Goal: Task Accomplishment & Management: Manage account settings

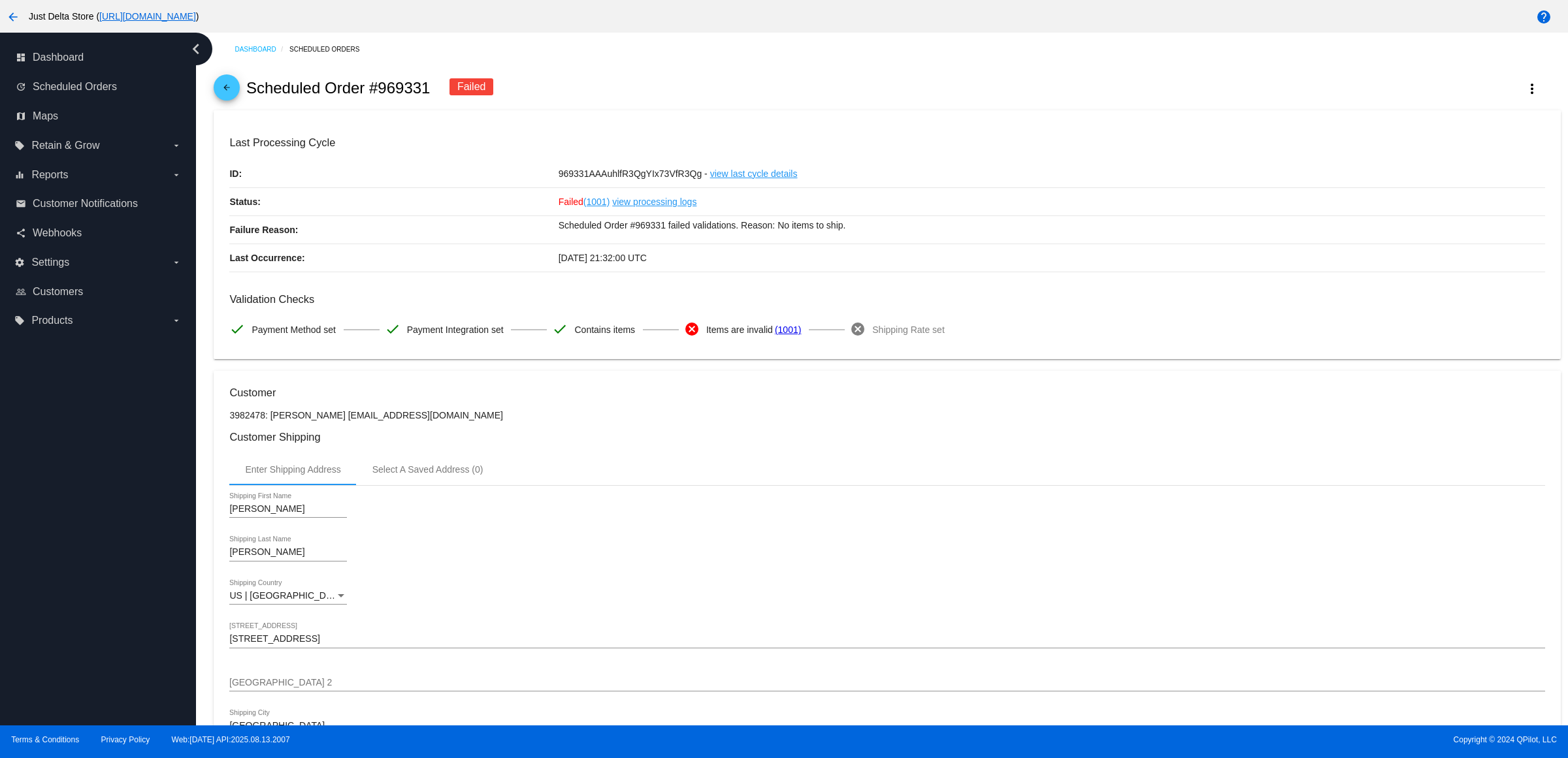
click at [11, 11] on mat-icon "arrow_back" at bounding box center [13, 17] width 16 height 16
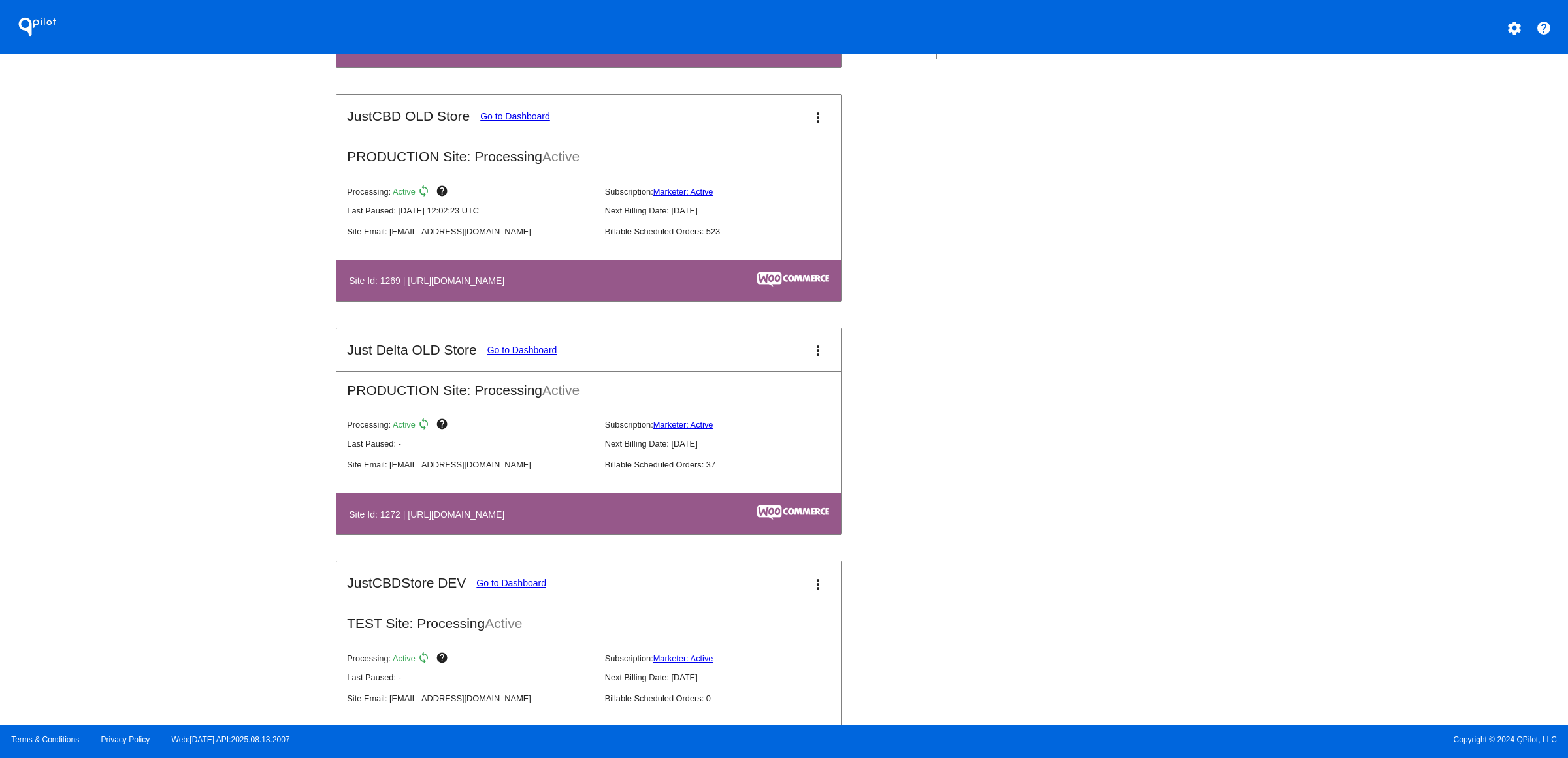
scroll to position [490, 0]
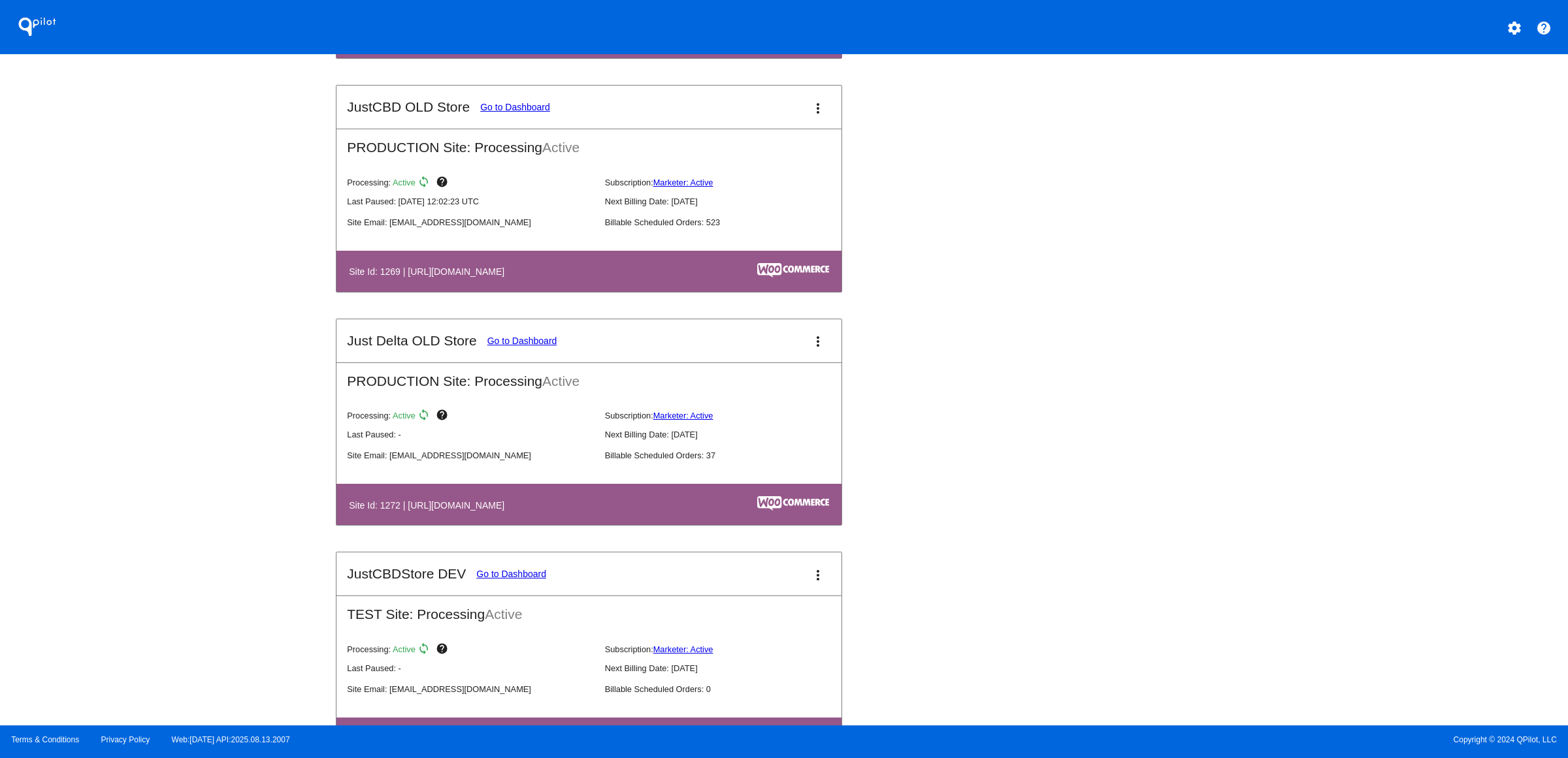
click at [487, 346] on link "Go to Dashboard" at bounding box center [522, 341] width 70 height 11
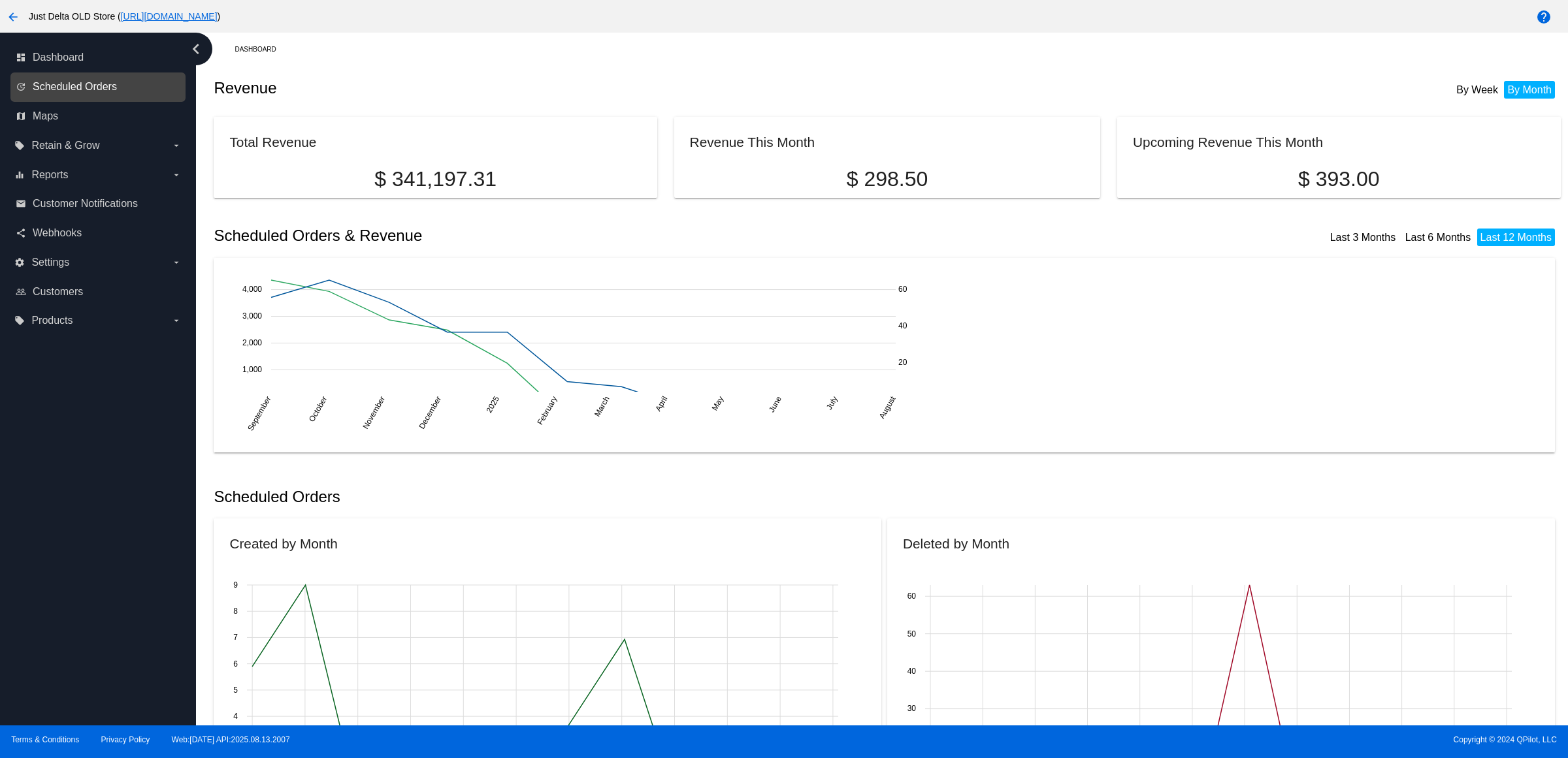
click at [78, 93] on span "Scheduled Orders" at bounding box center [74, 86] width 84 height 11
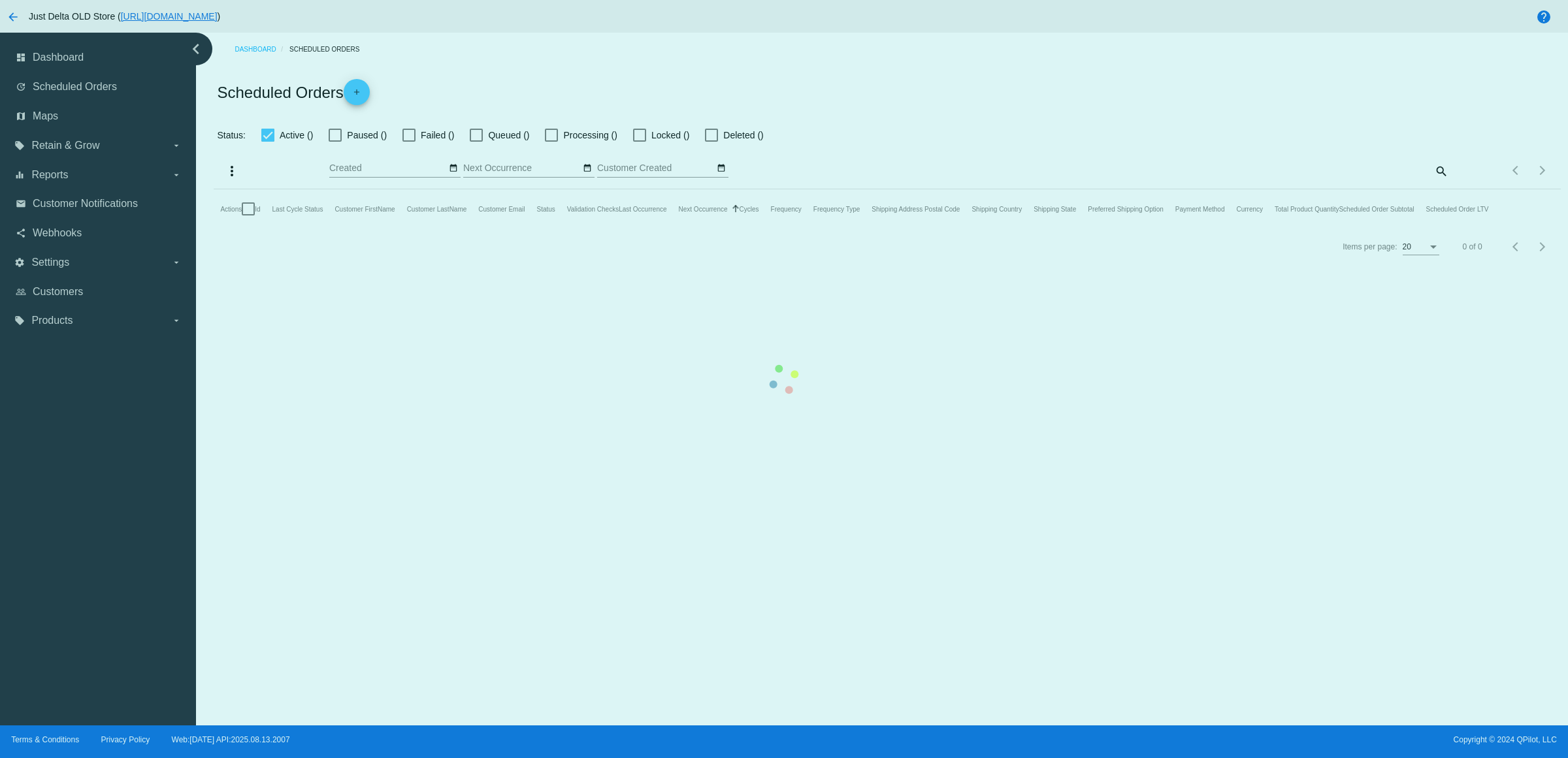
checkbox input "true"
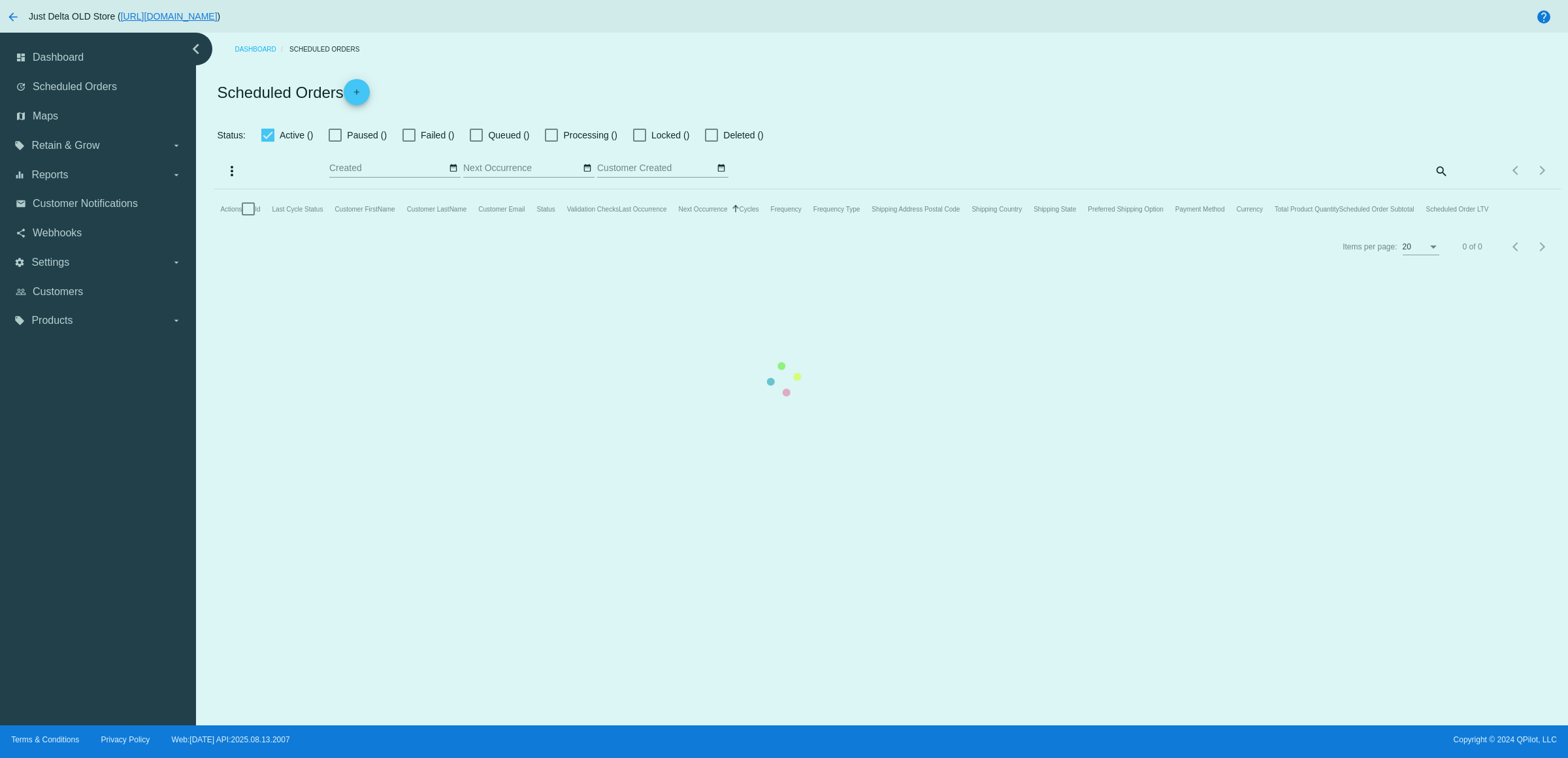
checkbox input "true"
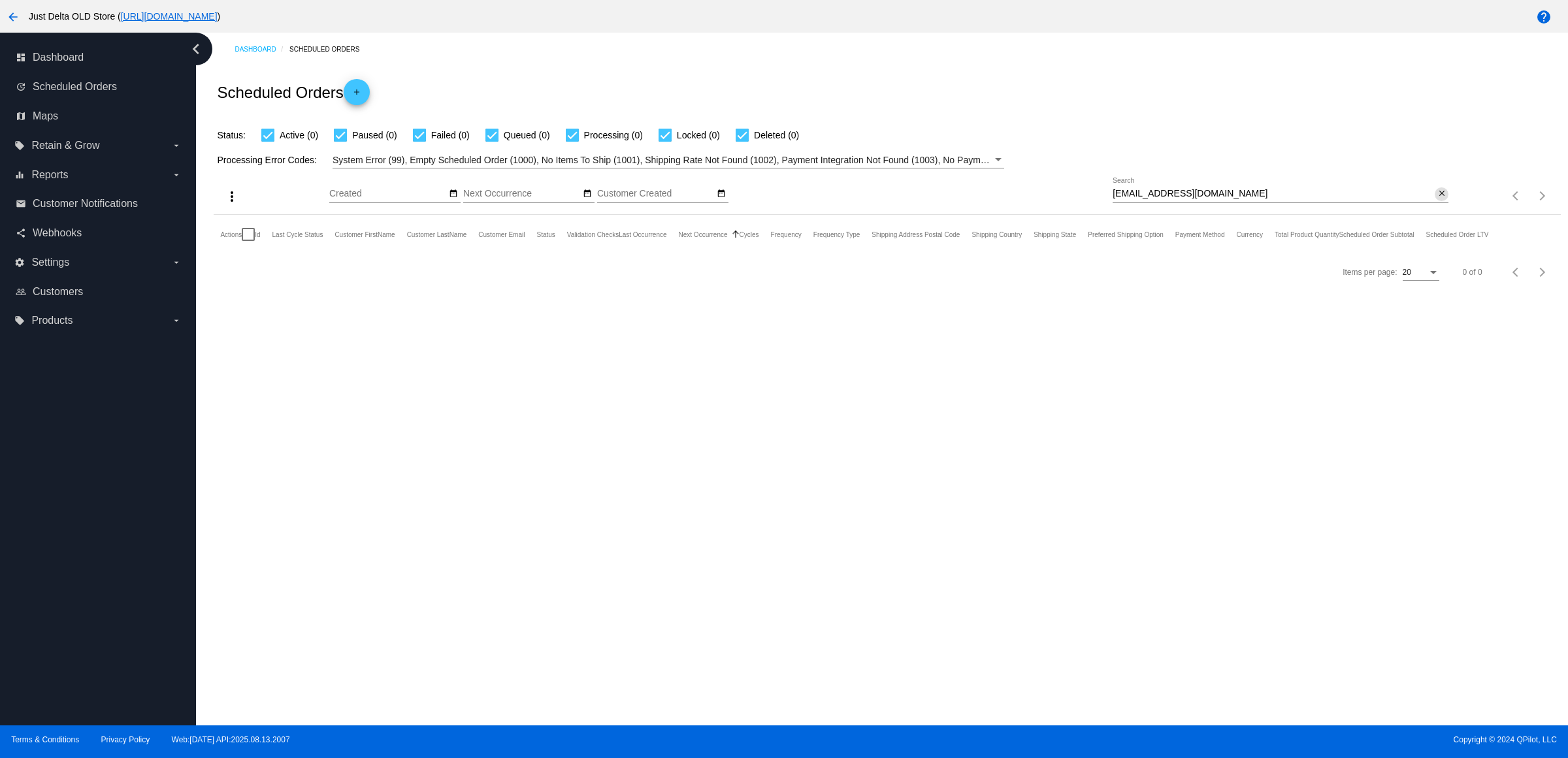
click at [1441, 200] on mat-icon "close" at bounding box center [1442, 194] width 9 height 11
click at [1440, 206] on mat-icon "search" at bounding box center [1440, 196] width 16 height 20
click at [1440, 200] on input "Search" at bounding box center [1280, 194] width 335 height 11
paste input "[EMAIL_ADDRESS][DOMAIN_NAME]"
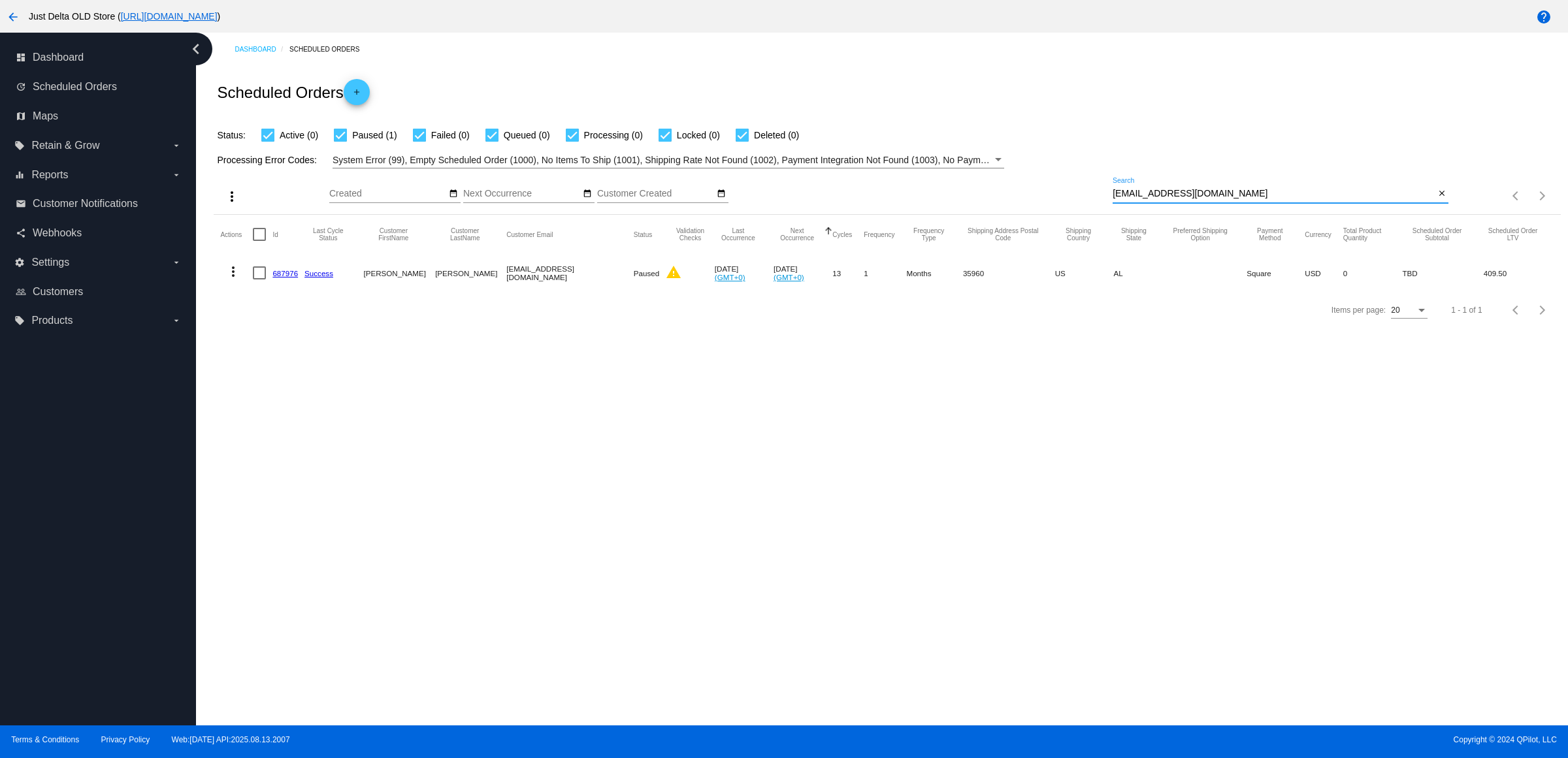
type input "[EMAIL_ADDRESS][DOMAIN_NAME]"
click at [282, 278] on link "687976" at bounding box center [285, 273] width 26 height 8
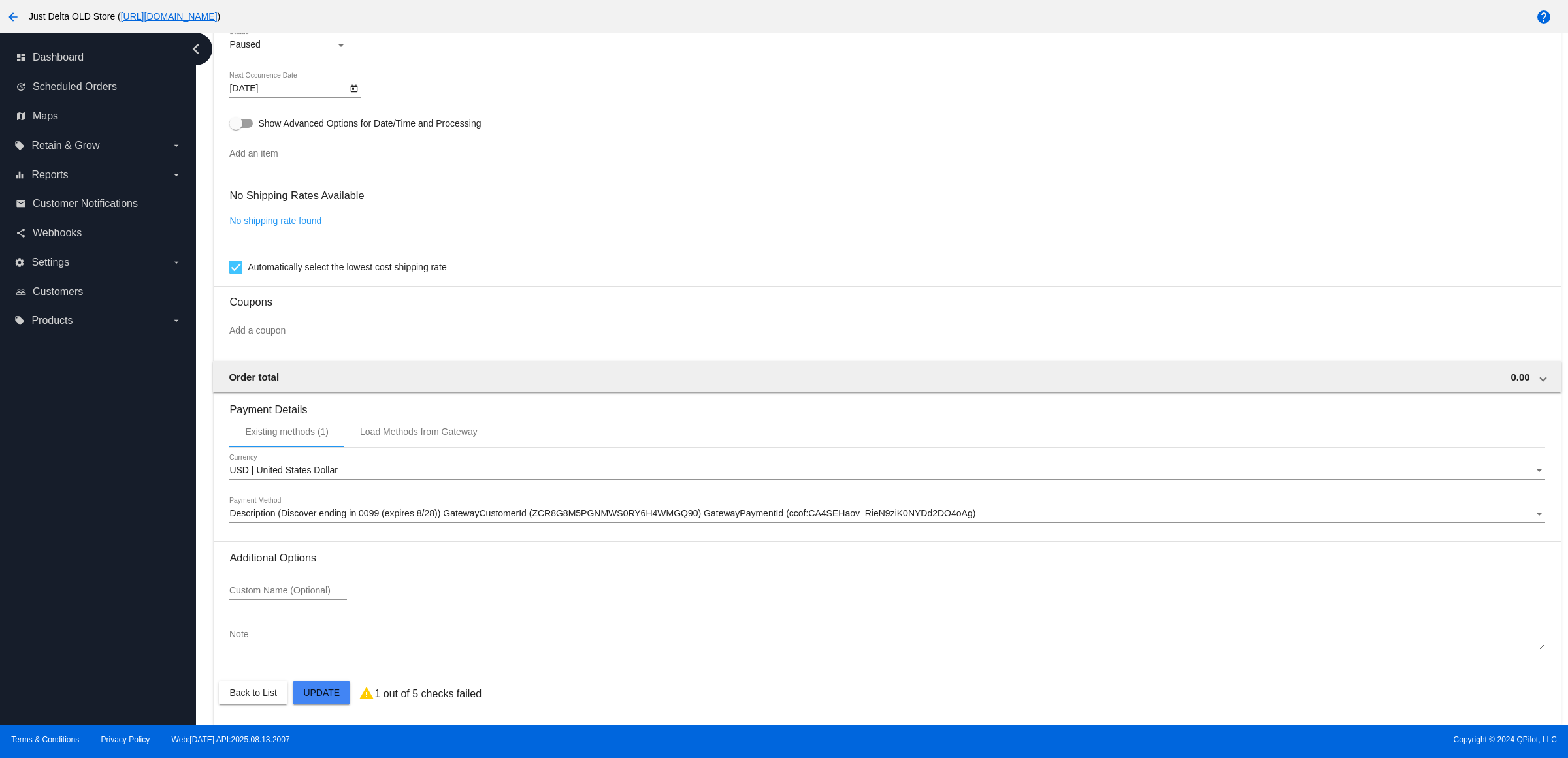
scroll to position [767, 0]
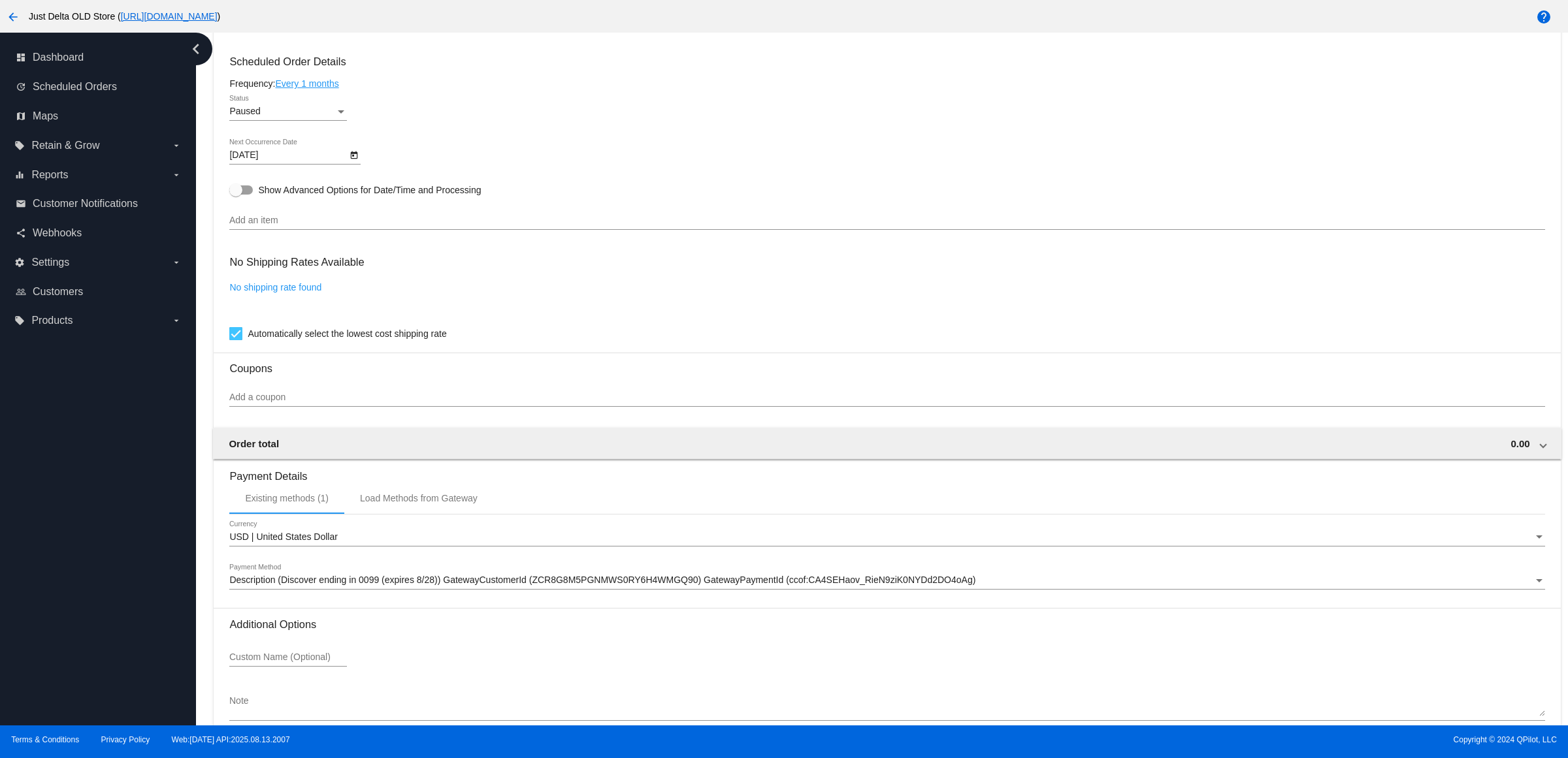
click at [407, 226] on input "Add an item" at bounding box center [886, 221] width 1315 height 11
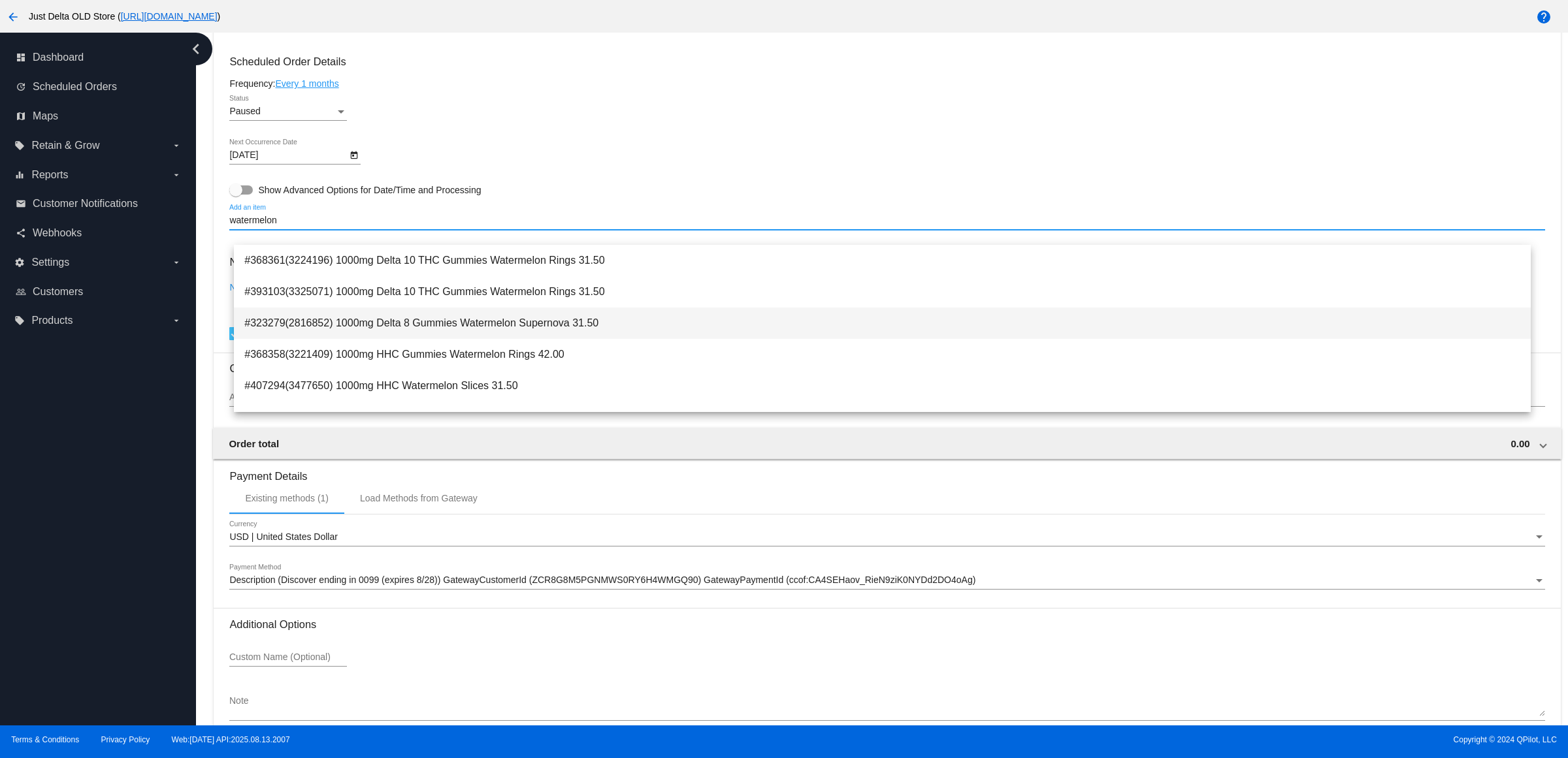
type input "watermelon"
click at [456, 325] on span "#323279(2816852) 1000mg Delta 8 Gummies Watermelon Supernova 31.50" at bounding box center [882, 322] width 1276 height 31
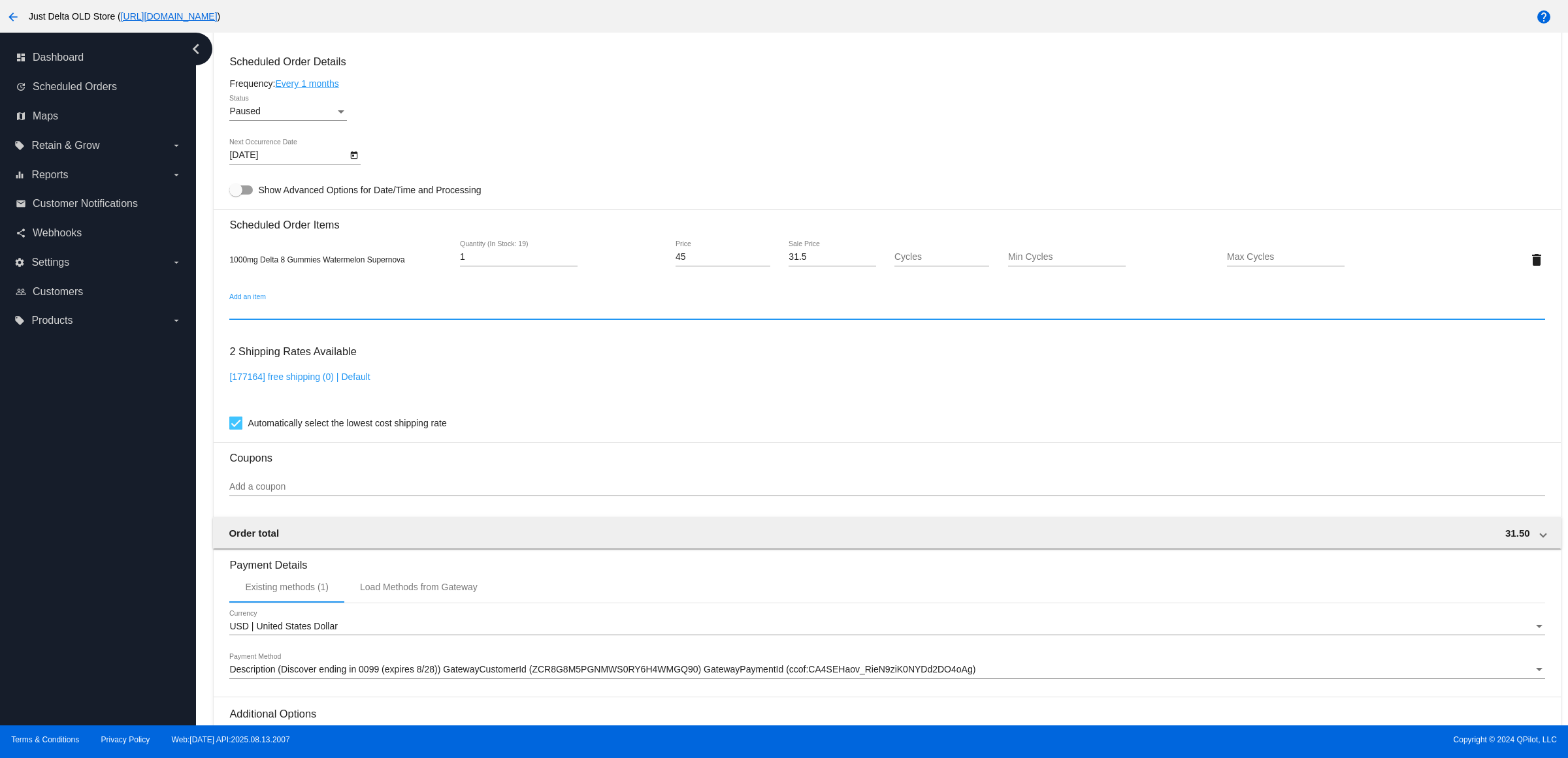
click at [504, 400] on div "[177164] free shipping (0) | Default" at bounding box center [886, 390] width 1315 height 37
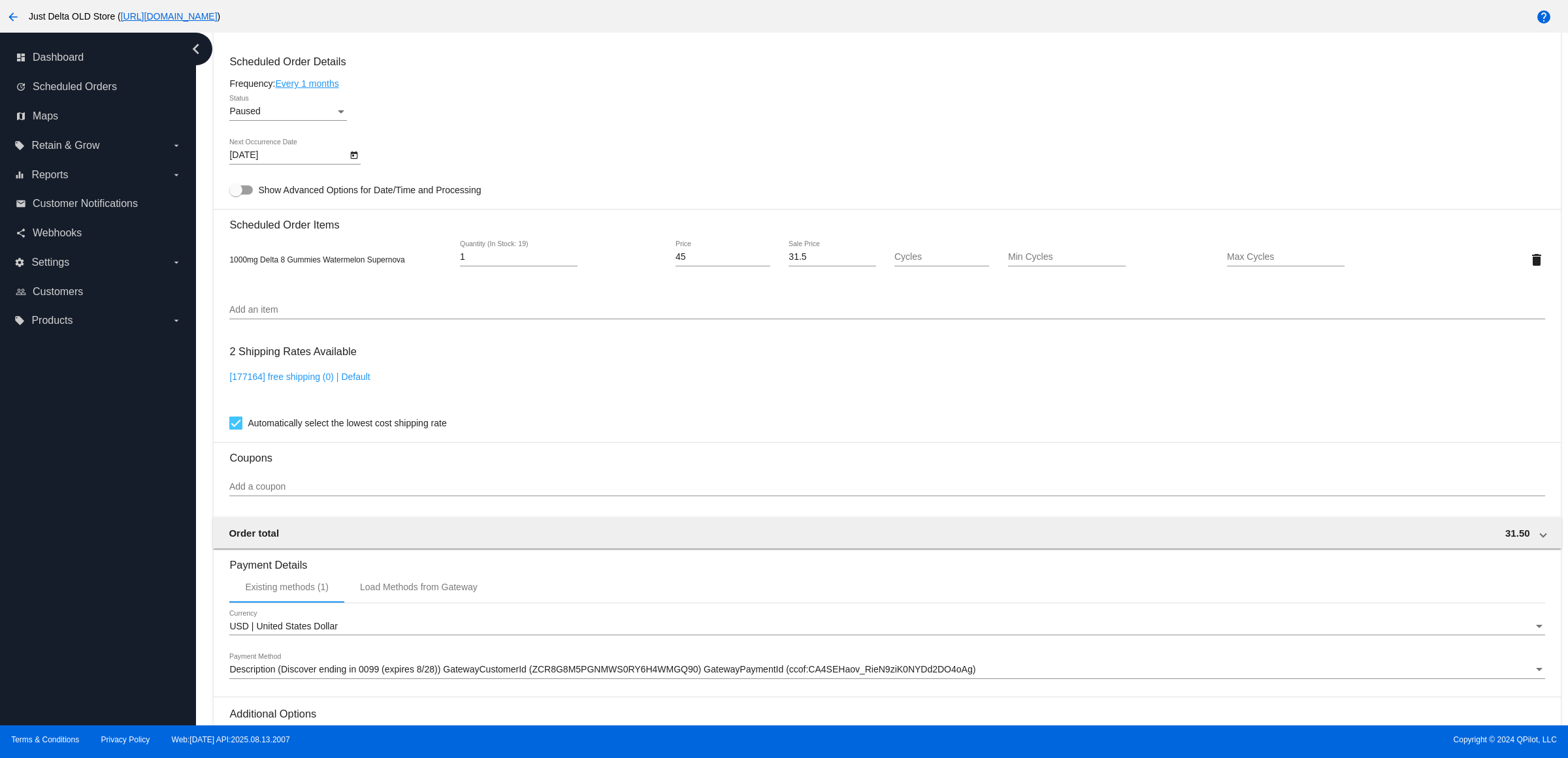
click at [347, 121] on div "Paused Status" at bounding box center [288, 109] width 118 height 26
click at [333, 100] on span "Active" at bounding box center [292, 99] width 118 height 27
click at [499, 89] on div "Frequency: Every 1 months" at bounding box center [886, 83] width 1315 height 11
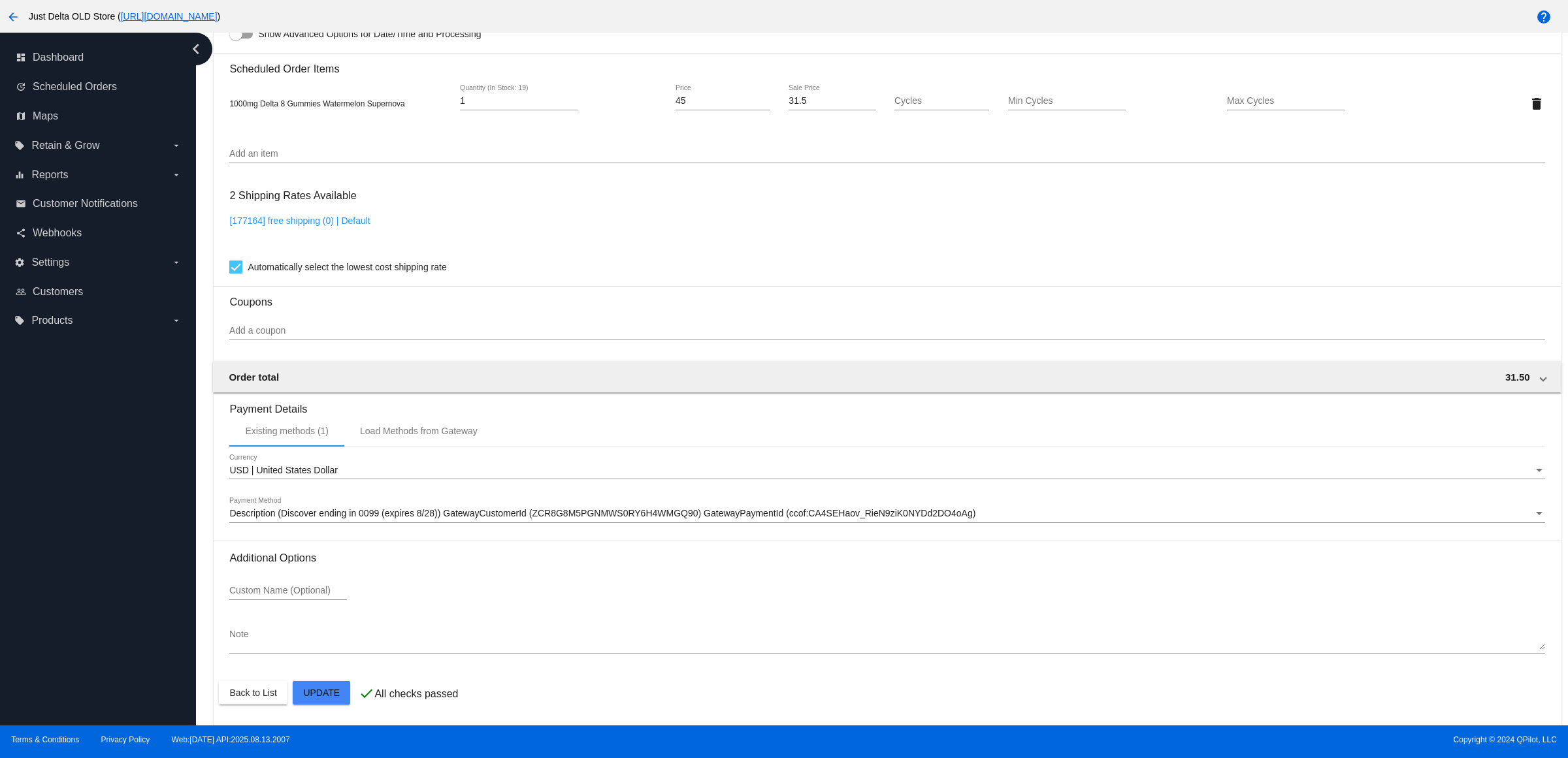
click at [330, 697] on mat-card "Customer 4416495: [PERSON_NAME] [EMAIL_ADDRESS][DOMAIN_NAME] Customer Shipping …" at bounding box center [886, 72] width 1346 height 1306
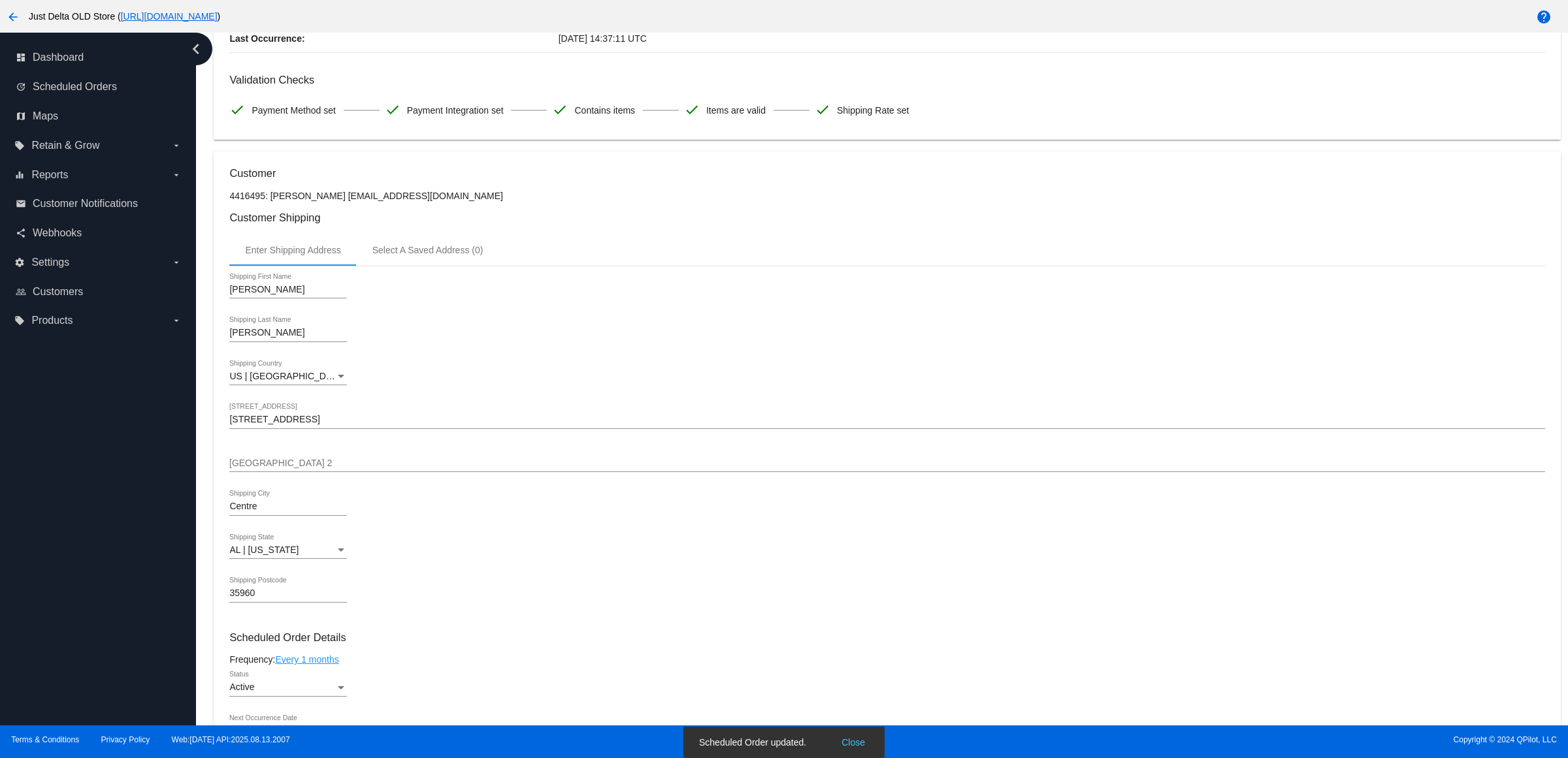
scroll to position [490, 0]
